Goal: Task Accomplishment & Management: Manage account settings

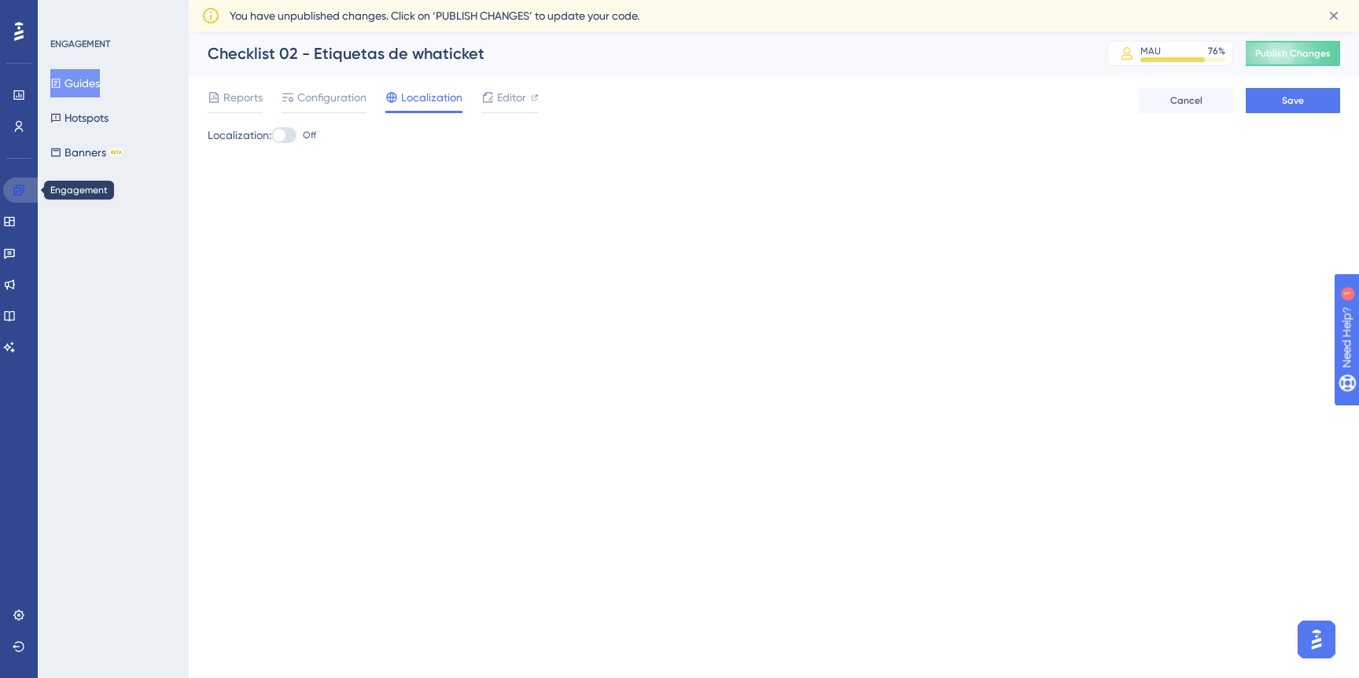
click at [20, 193] on icon at bounding box center [18, 190] width 10 height 10
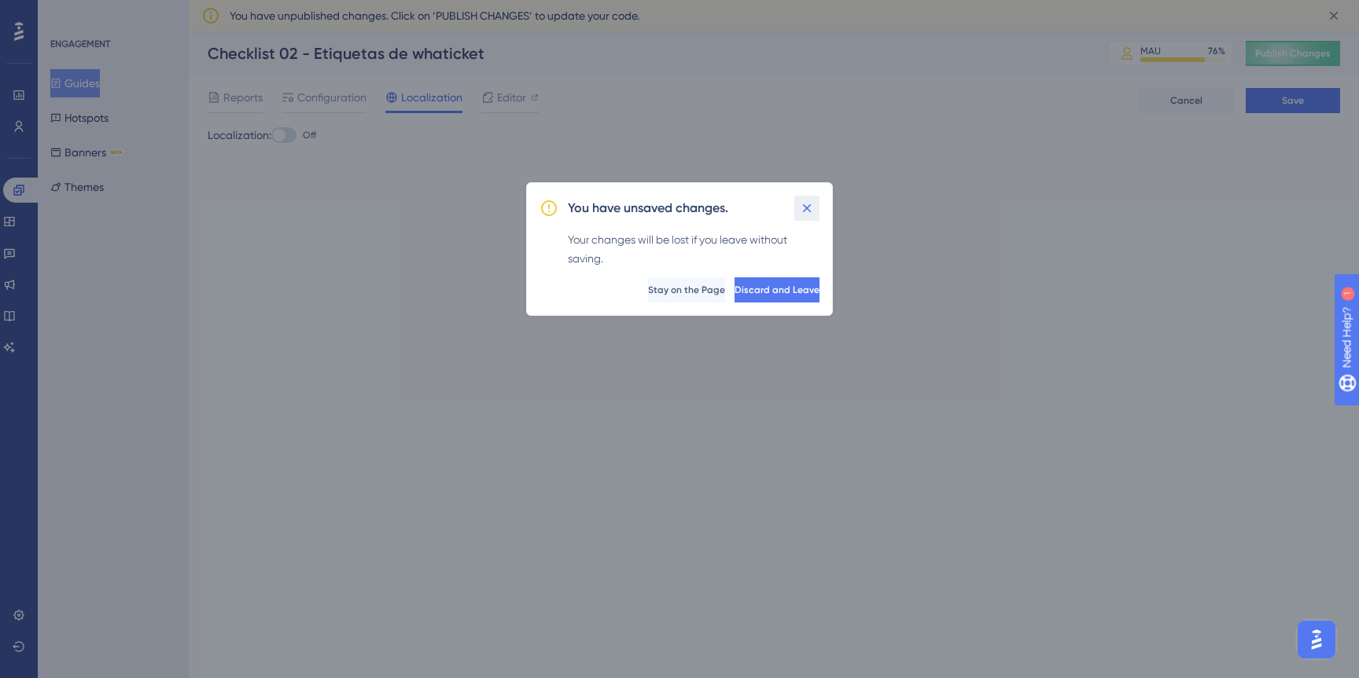
click at [808, 209] on icon at bounding box center [807, 208] width 9 height 9
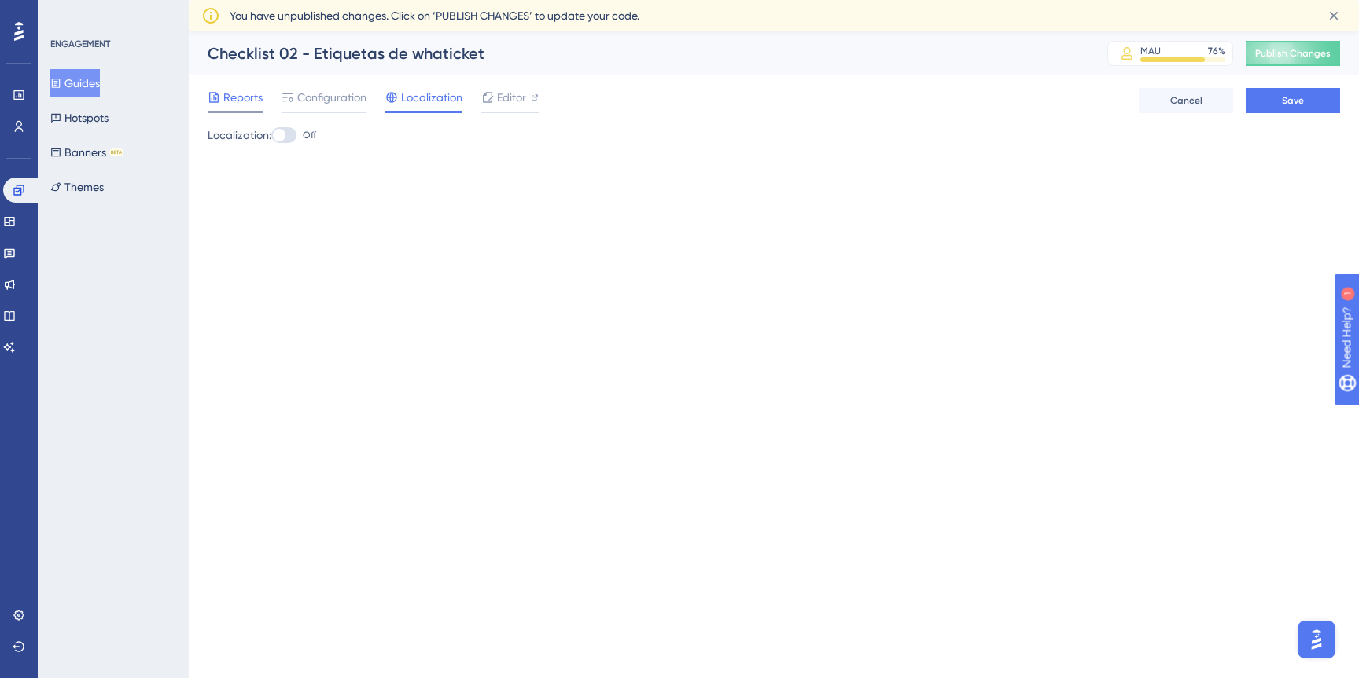
click at [248, 95] on span "Reports" at bounding box center [242, 97] width 39 height 19
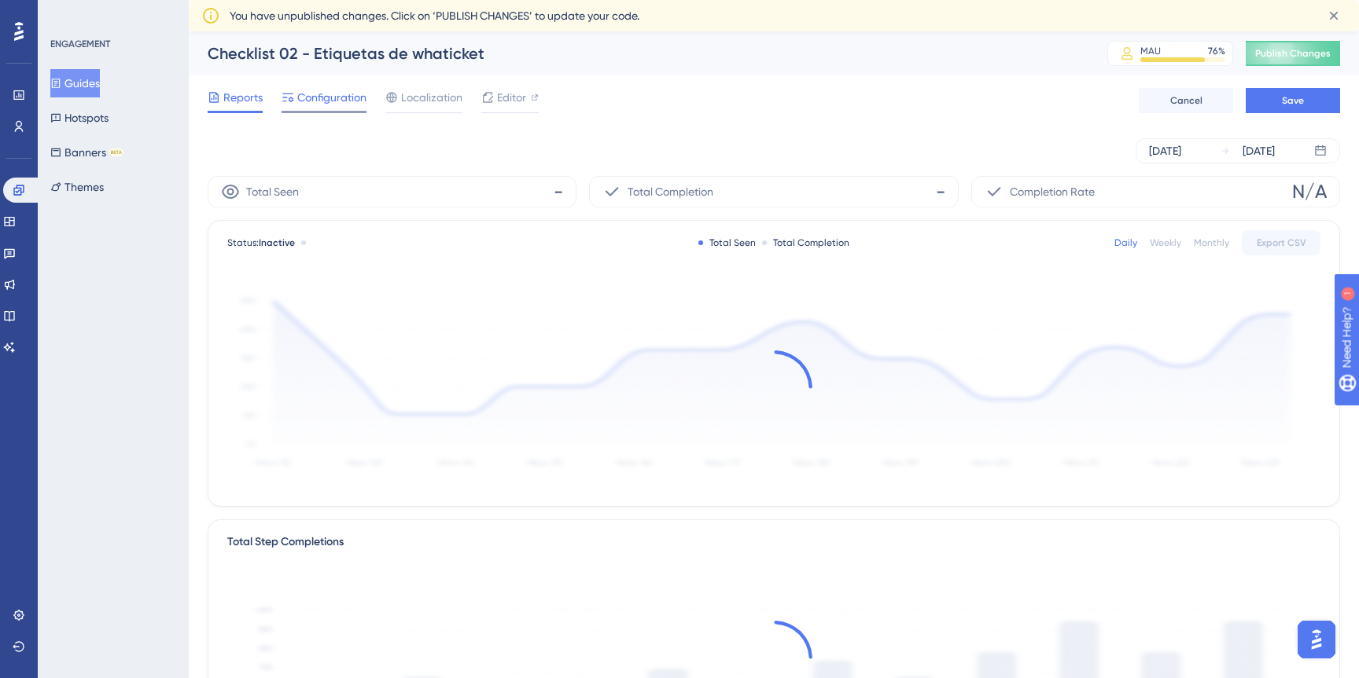
click at [328, 105] on span "Configuration" at bounding box center [331, 97] width 69 height 19
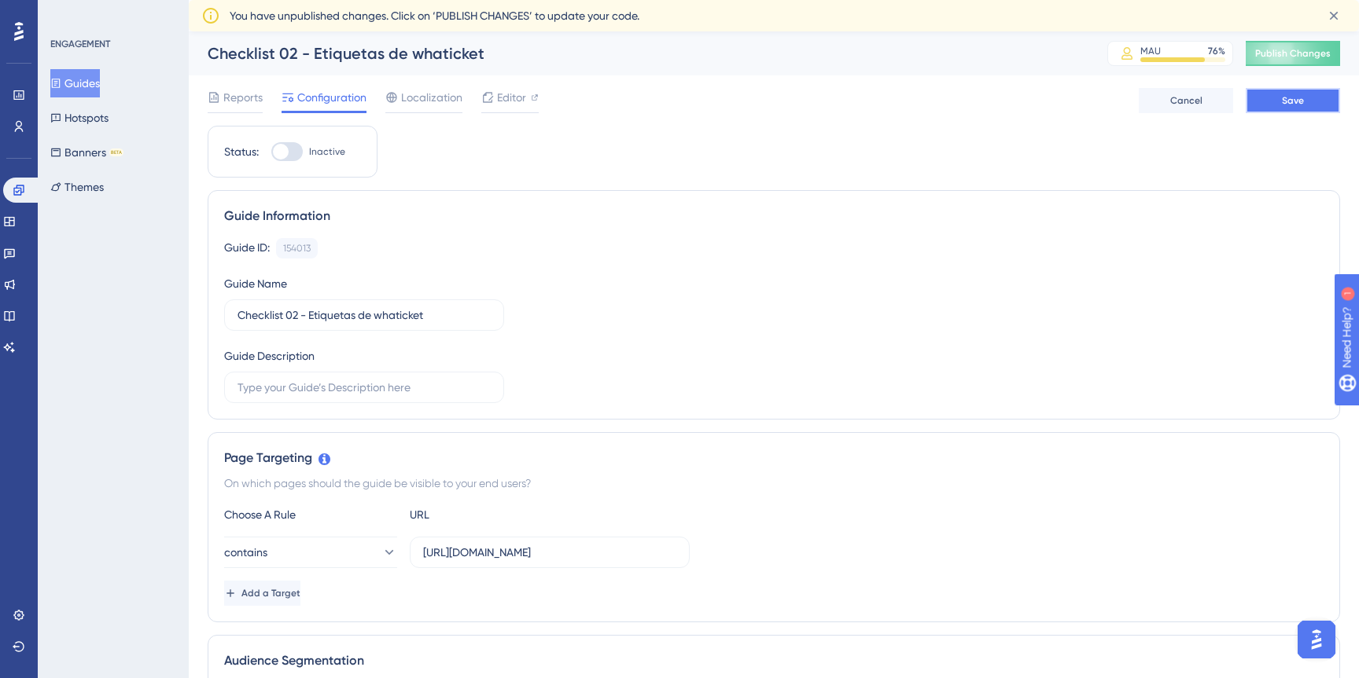
click at [1310, 106] on button "Save" at bounding box center [1292, 100] width 94 height 25
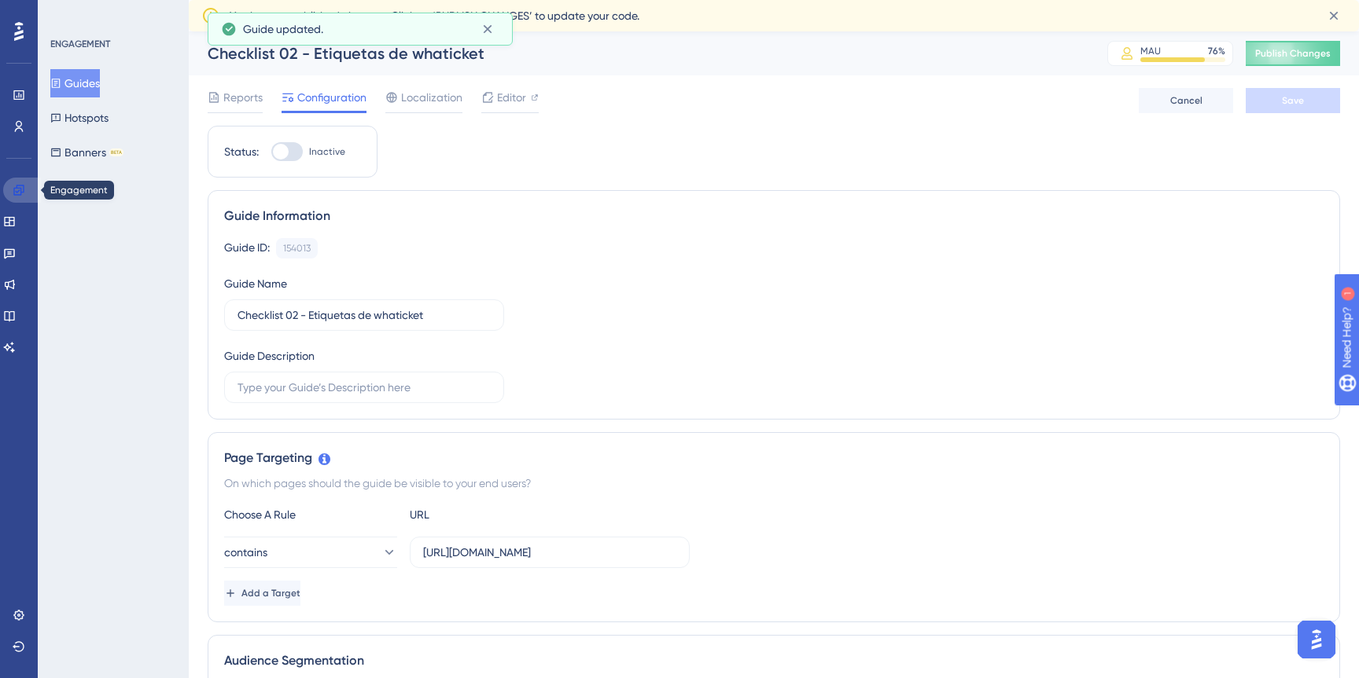
click at [14, 188] on icon at bounding box center [18, 190] width 10 height 10
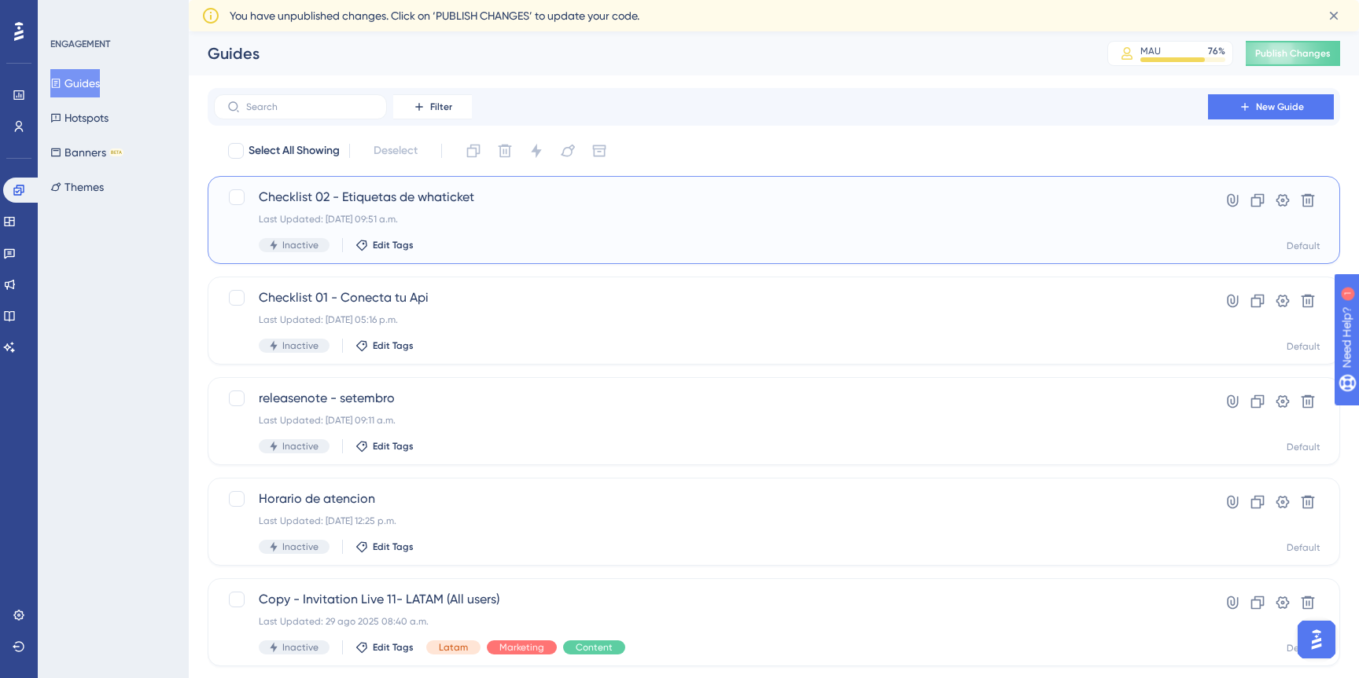
click at [461, 218] on div "Last Updated: 13 oct 2025 09:51 a.m." at bounding box center [711, 219] width 904 height 13
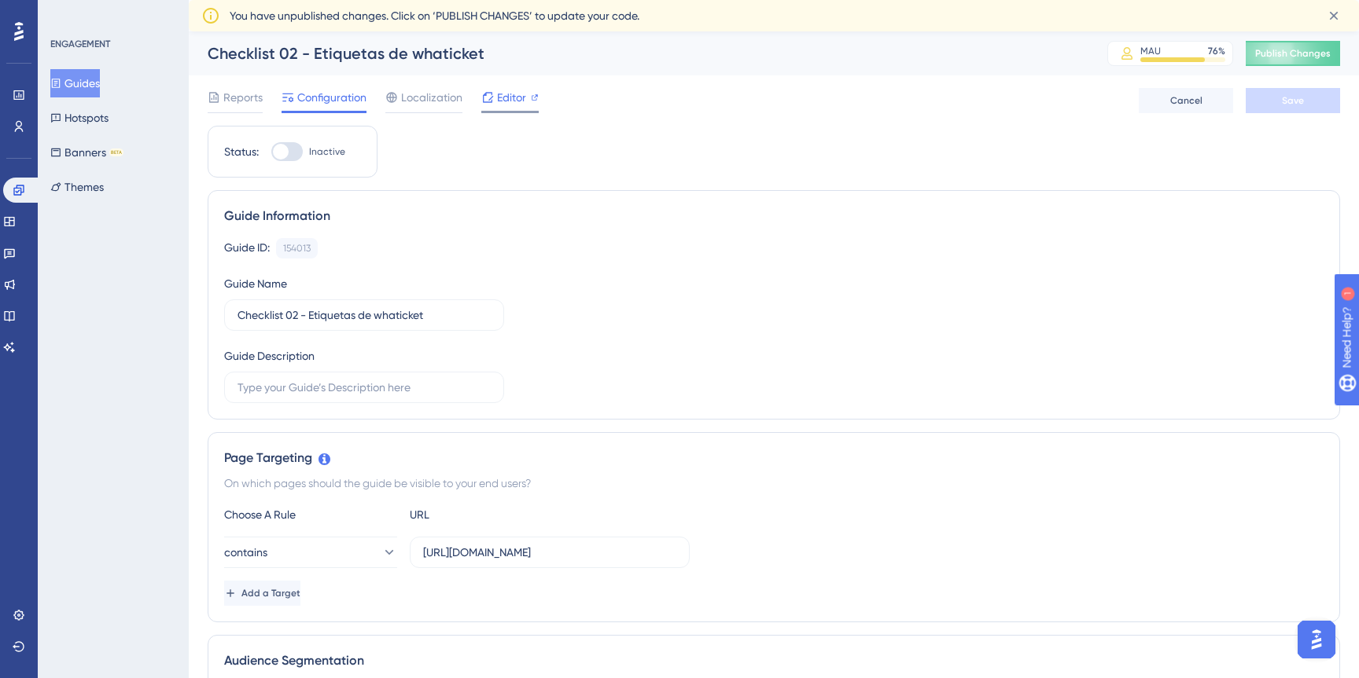
click at [504, 104] on span "Editor" at bounding box center [511, 97] width 29 height 19
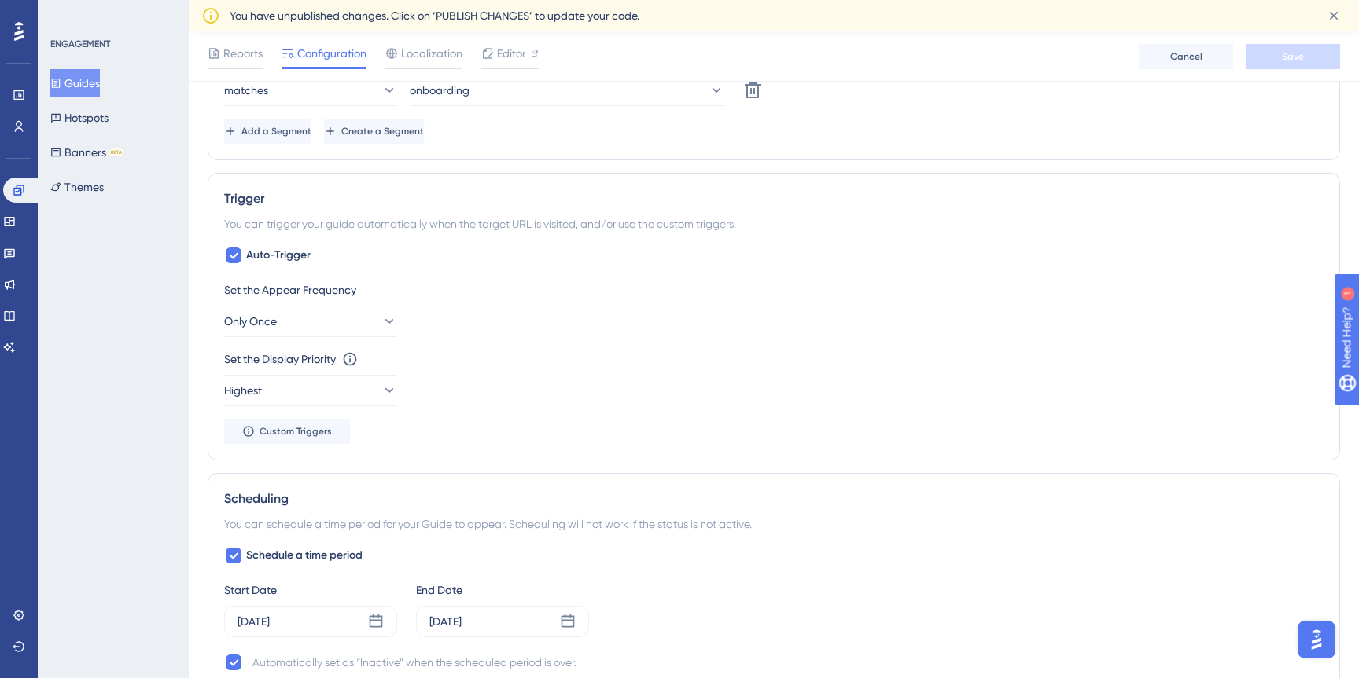
scroll to position [664, 0]
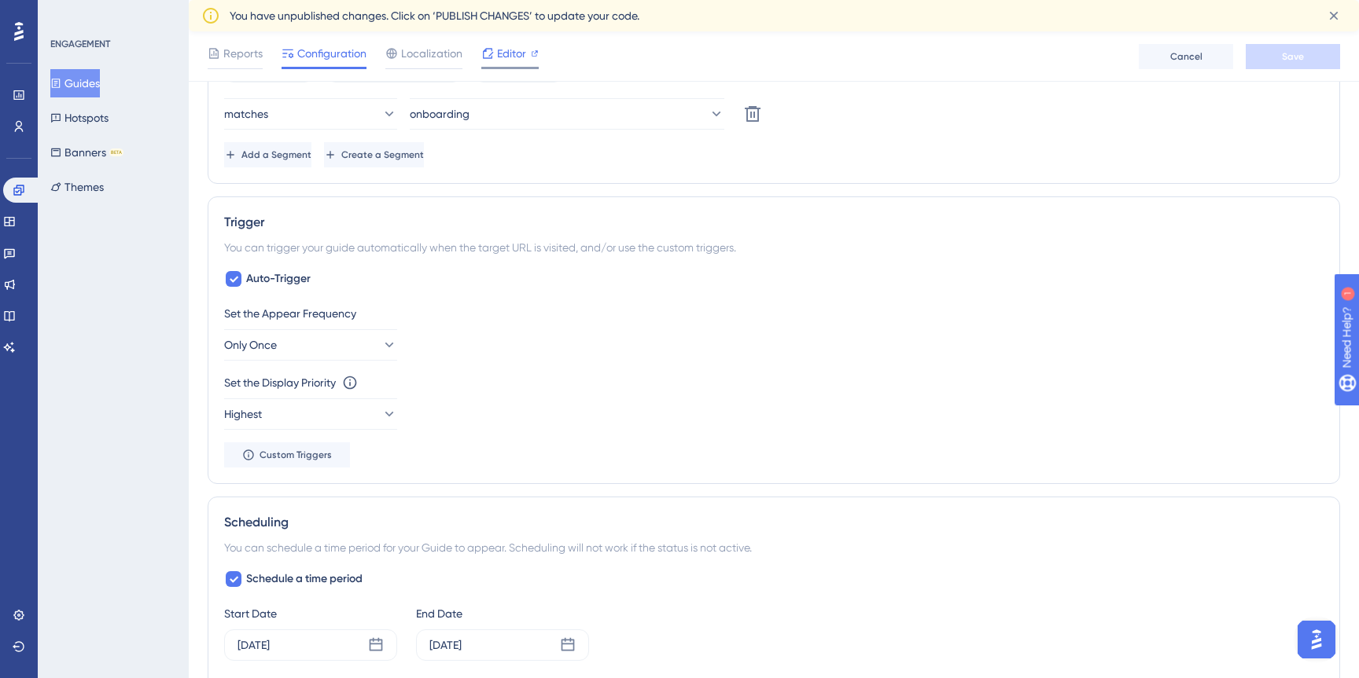
click at [507, 50] on span "Editor" at bounding box center [511, 53] width 29 height 19
